Goal: Find specific page/section: Find specific page/section

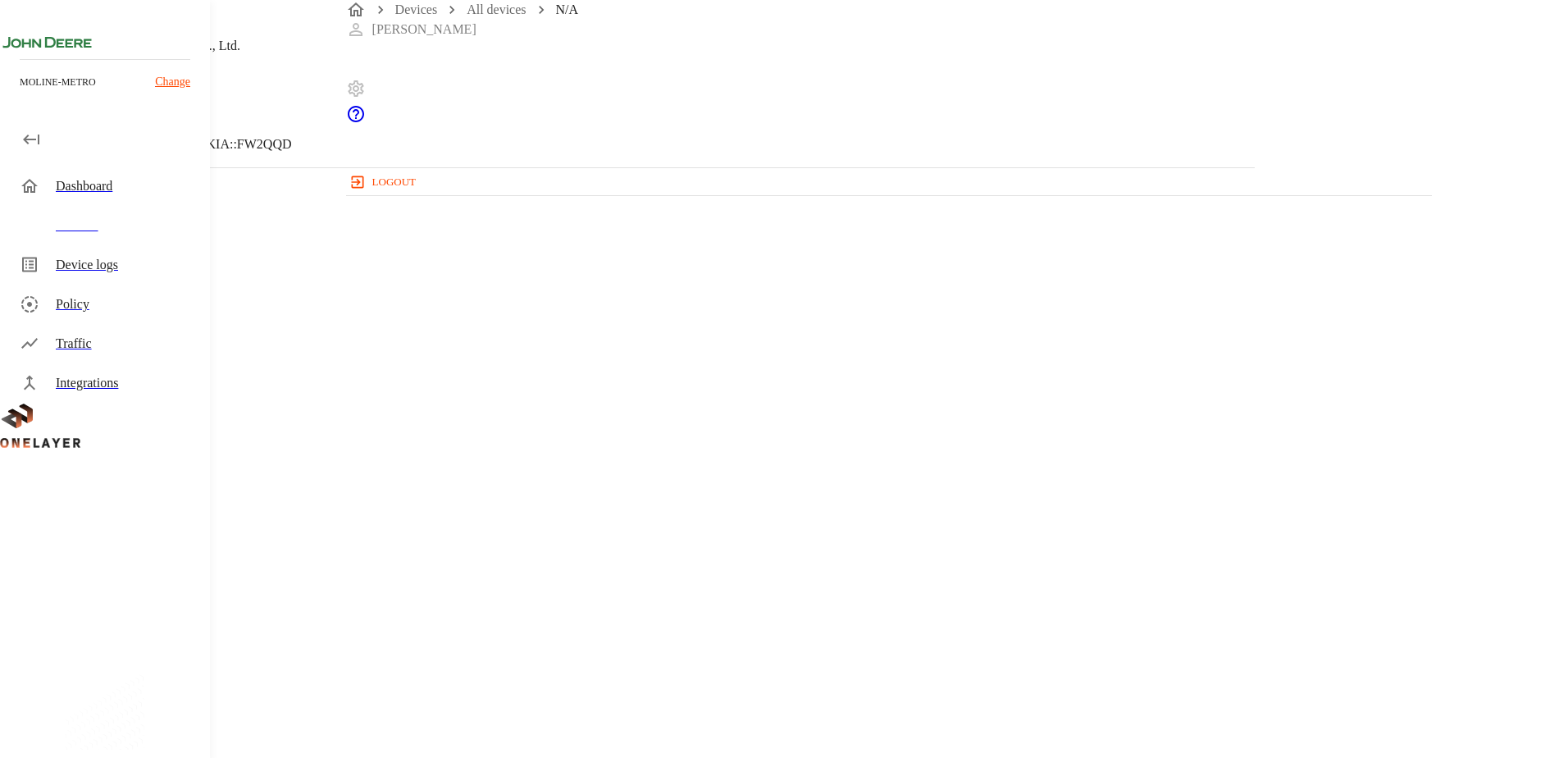
click at [388, 158] on header "N/A Action Star Enterprise Co., Ltd. [TECHNICAL_ID] #678e062c Cell #EB211210933…" at bounding box center [627, 83] width 1255 height 168
click at [20, 94] on icon at bounding box center [9, 83] width 20 height 20
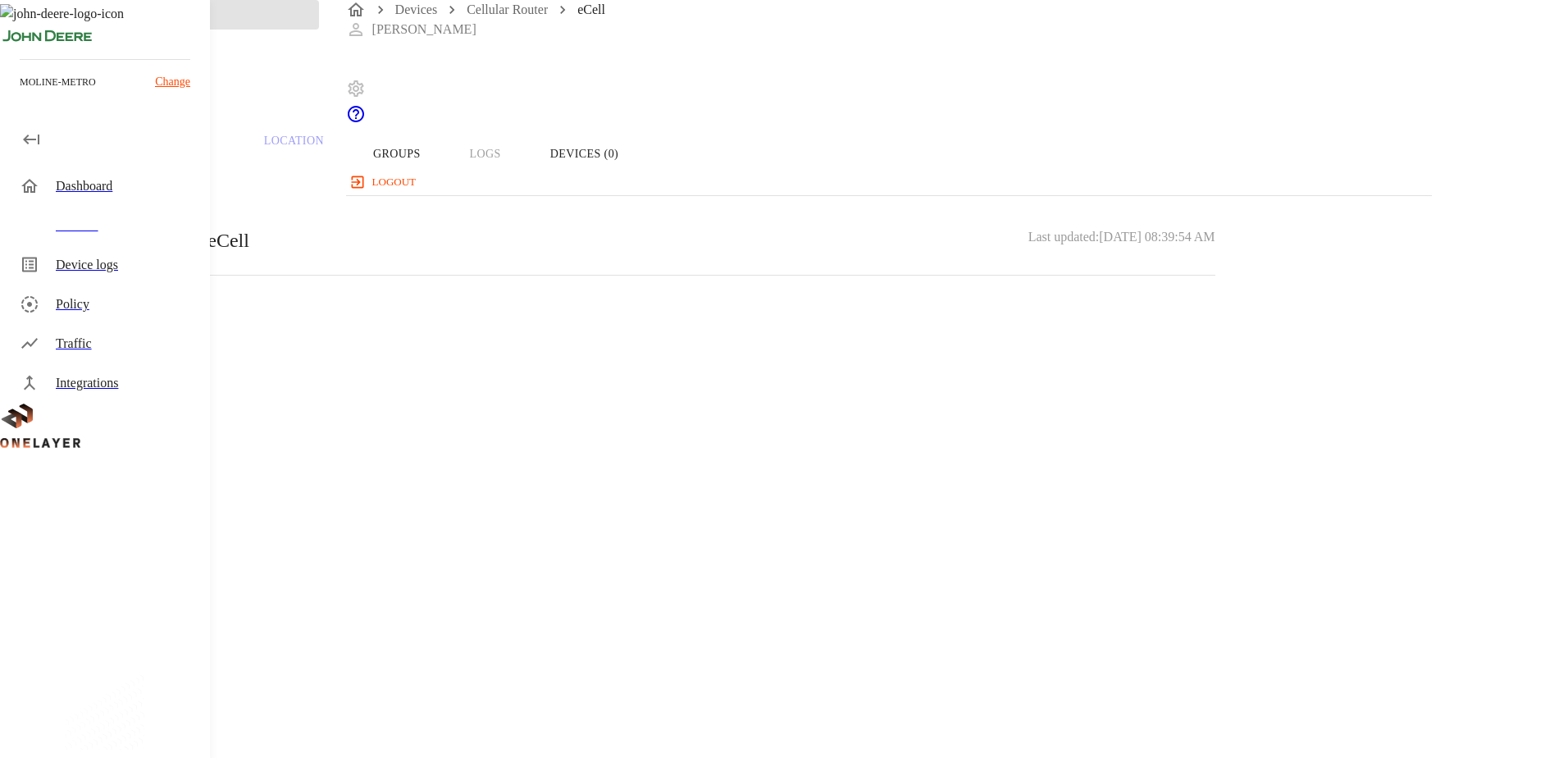
click at [20, 61] on icon at bounding box center [9, 51] width 20 height 20
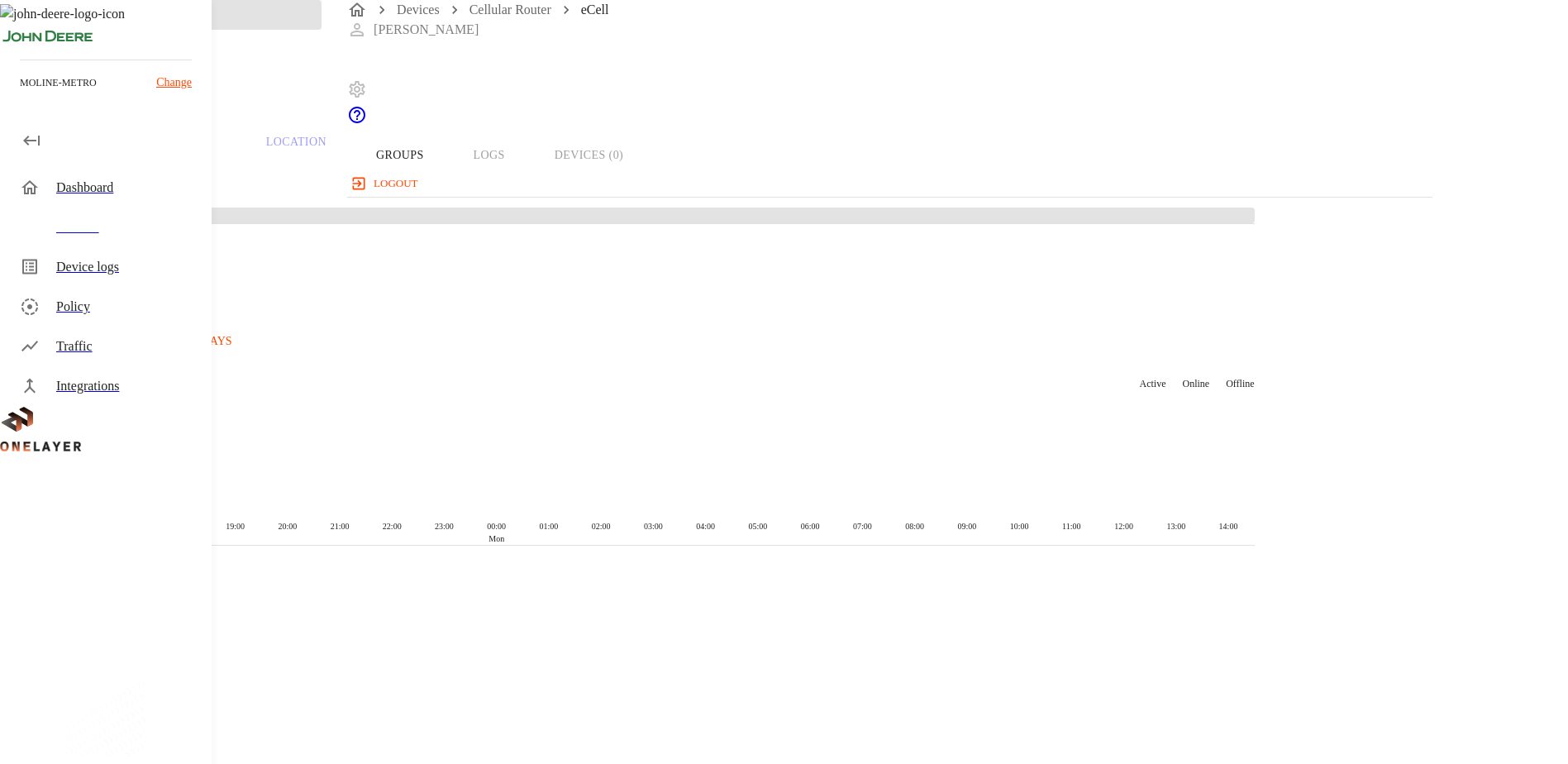
click at [10, 60] on icon at bounding box center [4, 51] width 10 height 16
